Goal: Transaction & Acquisition: Subscribe to service/newsletter

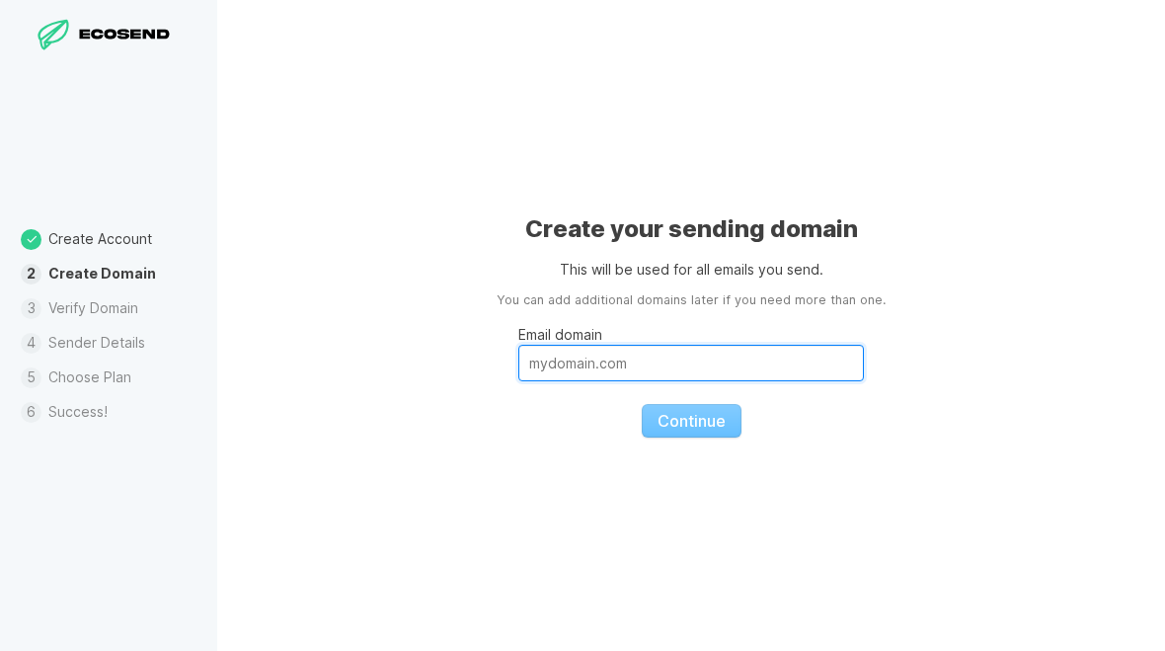
click at [780, 367] on input "Email domain" at bounding box center [691, 363] width 346 height 37
type input "[DOMAIN_NAME]"
click at [723, 425] on span "Continue" at bounding box center [692, 421] width 68 height 20
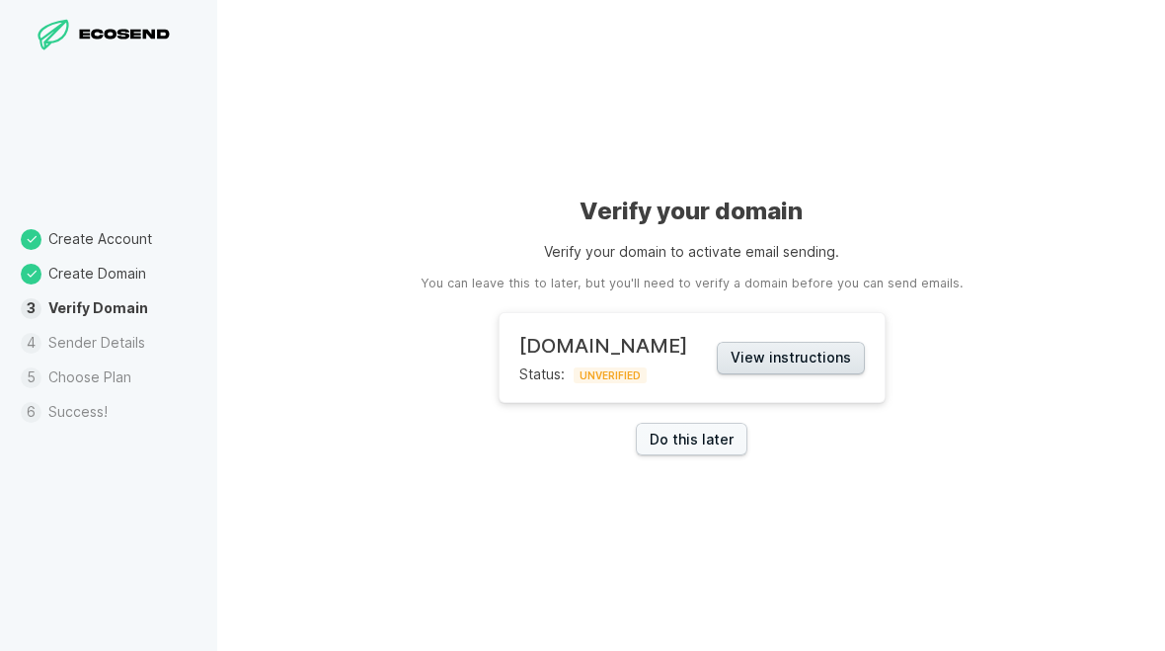
click at [825, 355] on button "View instructions" at bounding box center [791, 358] width 148 height 33
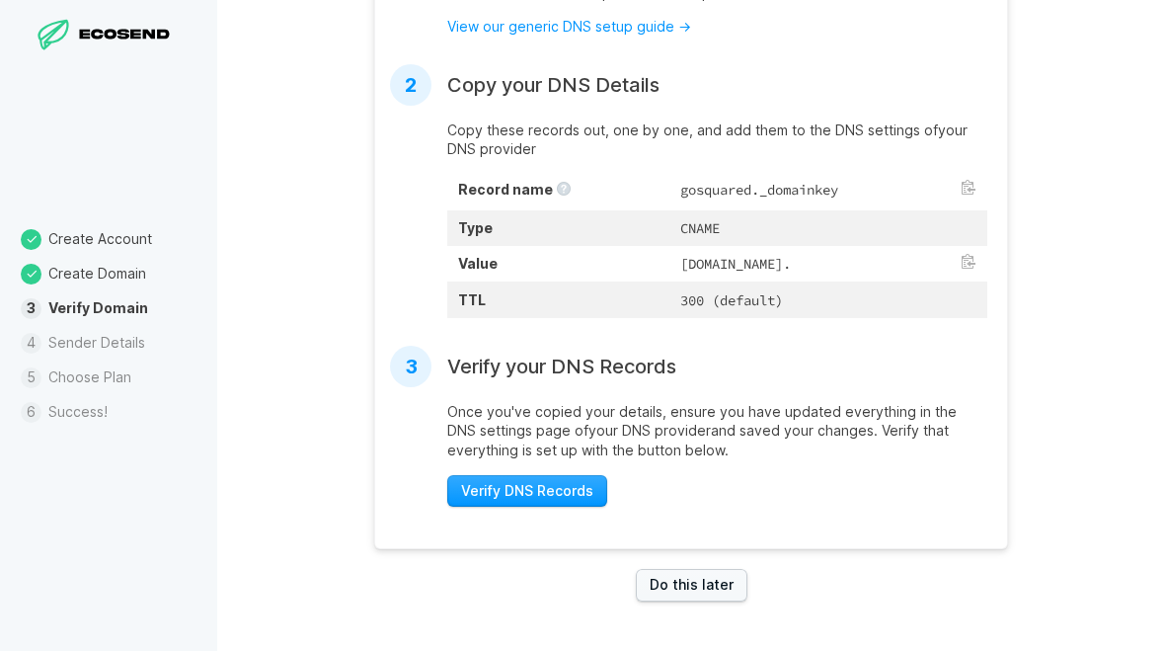
scroll to position [596, 0]
click at [723, 581] on link "Do this later" at bounding box center [692, 585] width 112 height 33
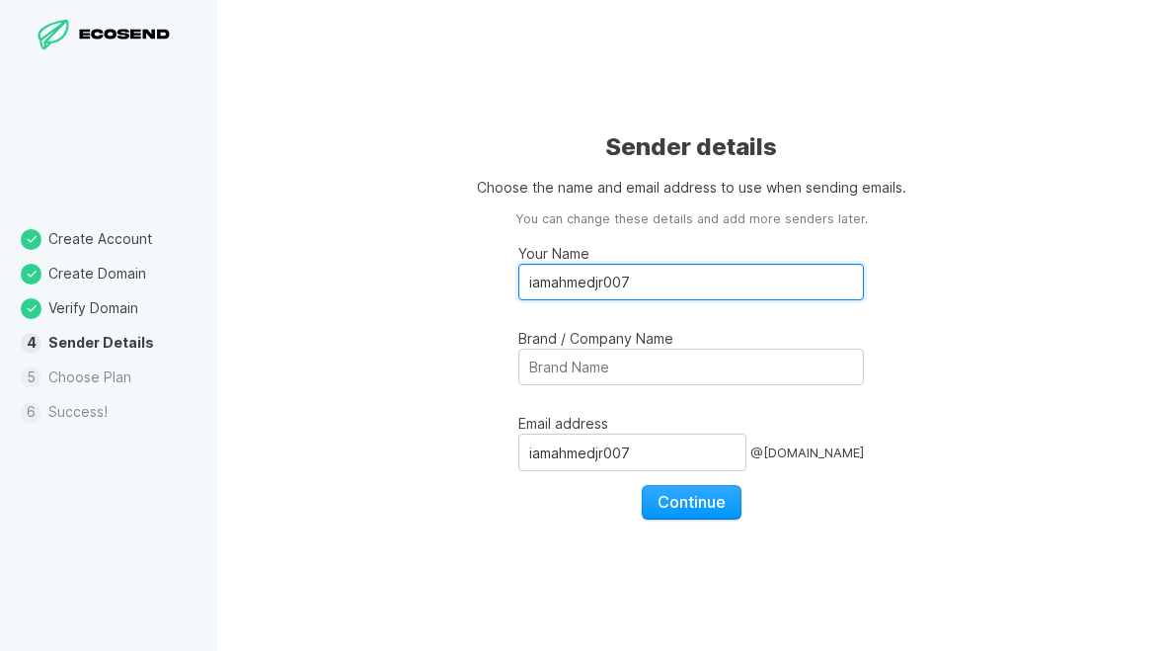
click at [755, 296] on input "iamahmedjr007" at bounding box center [691, 282] width 346 height 37
type input "i"
type input "Enkaj Team"
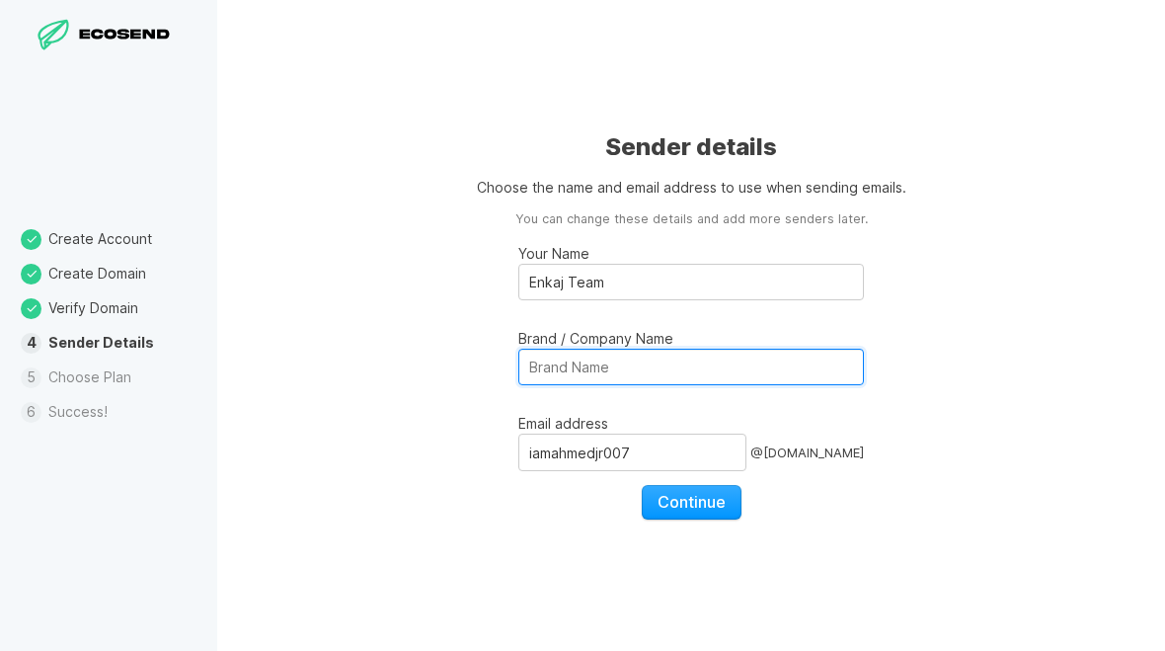
click at [796, 369] on input "Brand / Company Name" at bounding box center [691, 367] width 346 height 37
type input "enkaj"
click at [1049, 291] on div "Sender details Choose the name and email address to use when sending emails. Yo…" at bounding box center [691, 325] width 948 height 651
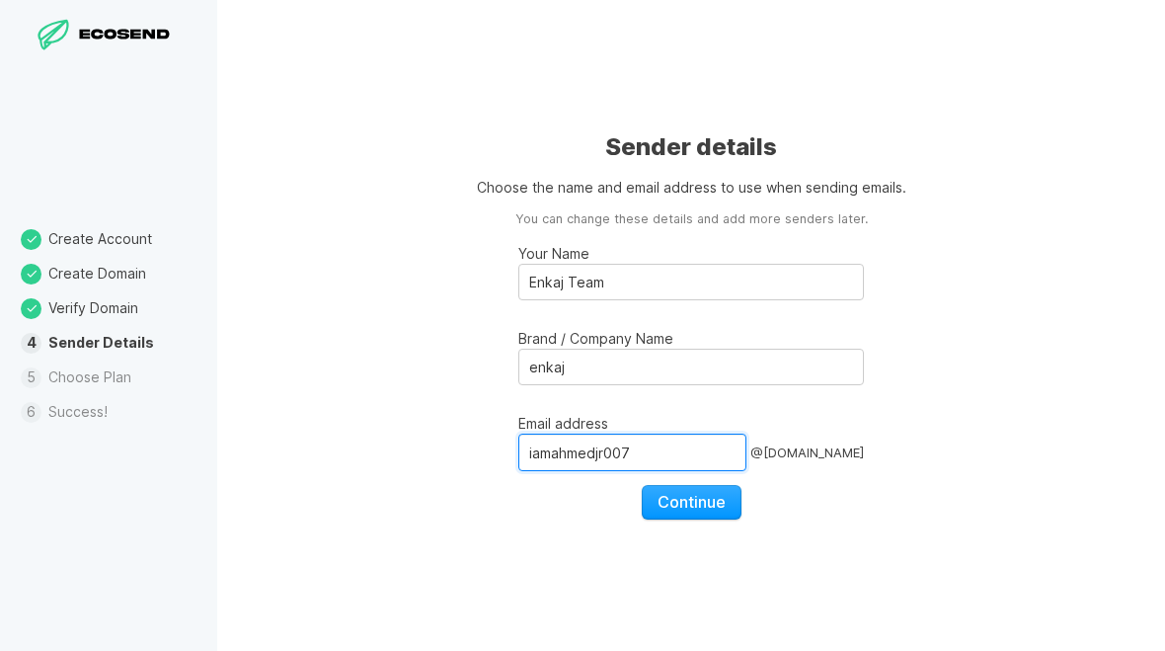
click at [700, 460] on input "iamahmedjr007" at bounding box center [632, 453] width 228 height 38
type input "i"
type input "H"
type input "hello"
click at [701, 506] on span "Continue" at bounding box center [692, 502] width 68 height 20
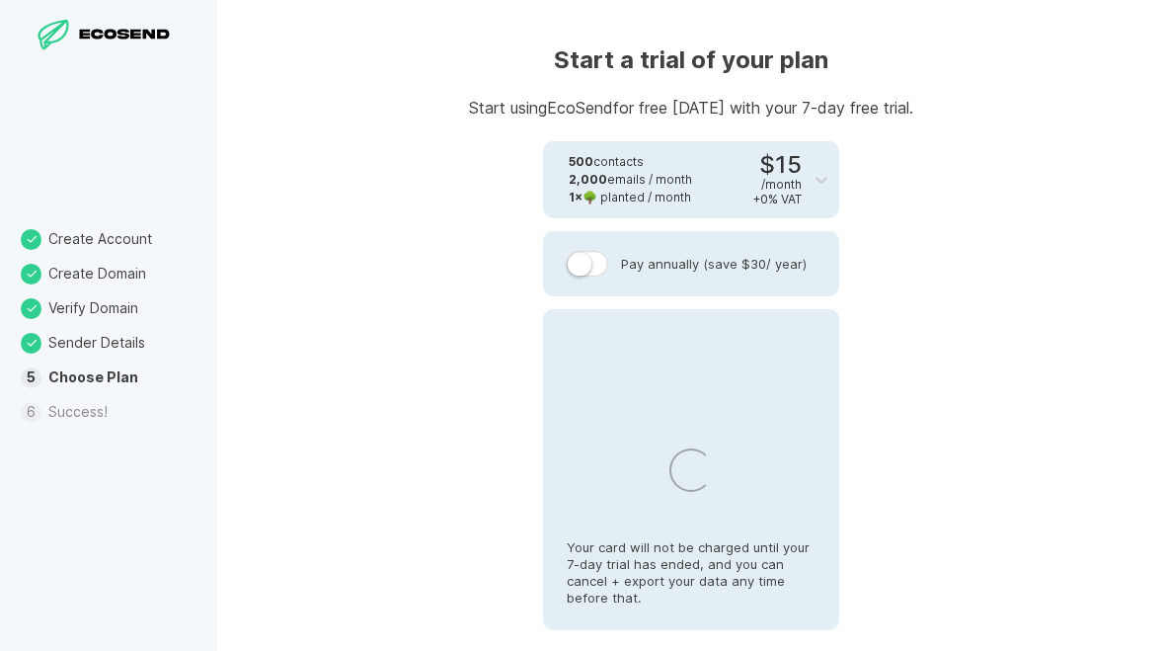
select select "KE"
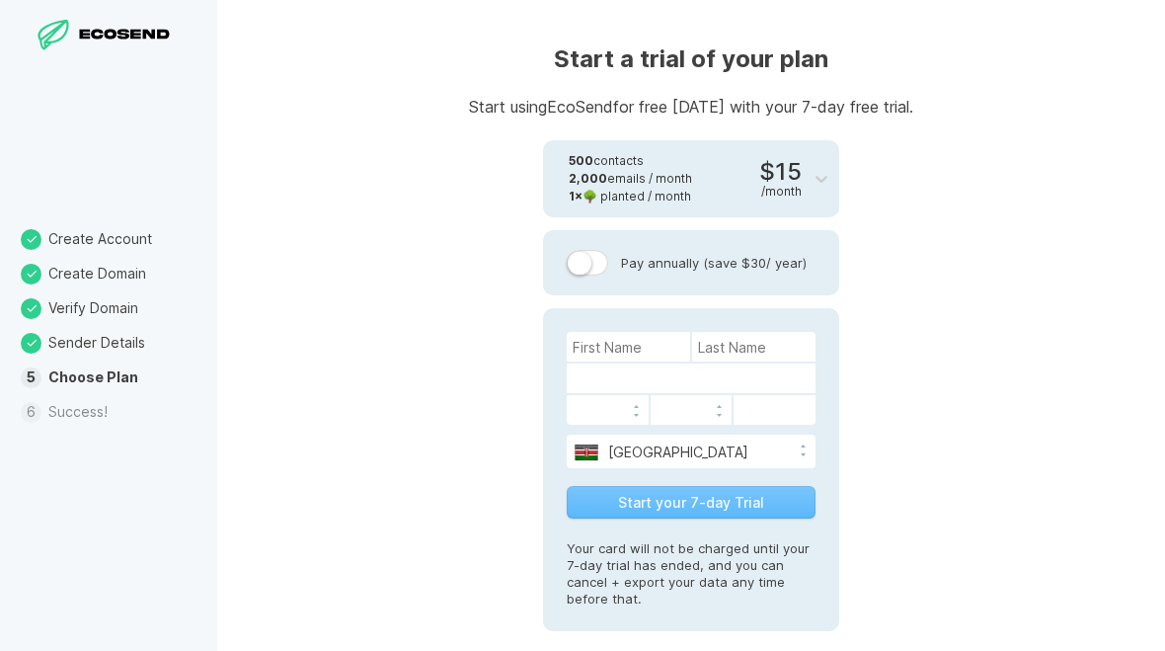
click at [991, 318] on div "Start a trial of your plan Start using EcoSend for free [DATE] with your 7-day …" at bounding box center [691, 325] width 948 height 651
click at [685, 352] on input at bounding box center [628, 347] width 123 height 30
type input "[PERSON_NAME]"
click at [790, 350] on input at bounding box center [753, 347] width 123 height 30
